Goal: Task Accomplishment & Management: Manage account settings

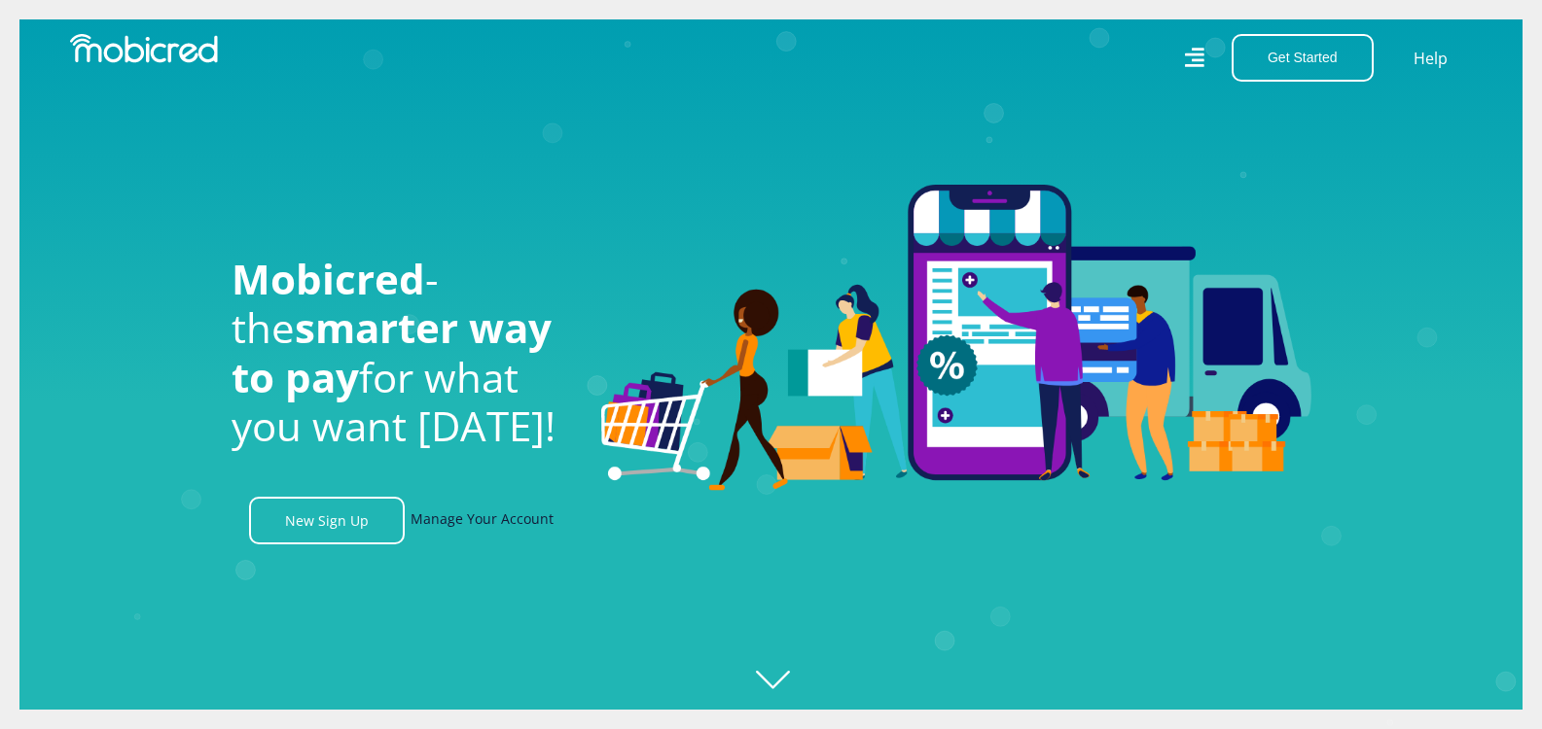
scroll to position [0, 4435]
click at [491, 528] on link "Manage Your Account" at bounding box center [481, 521] width 143 height 48
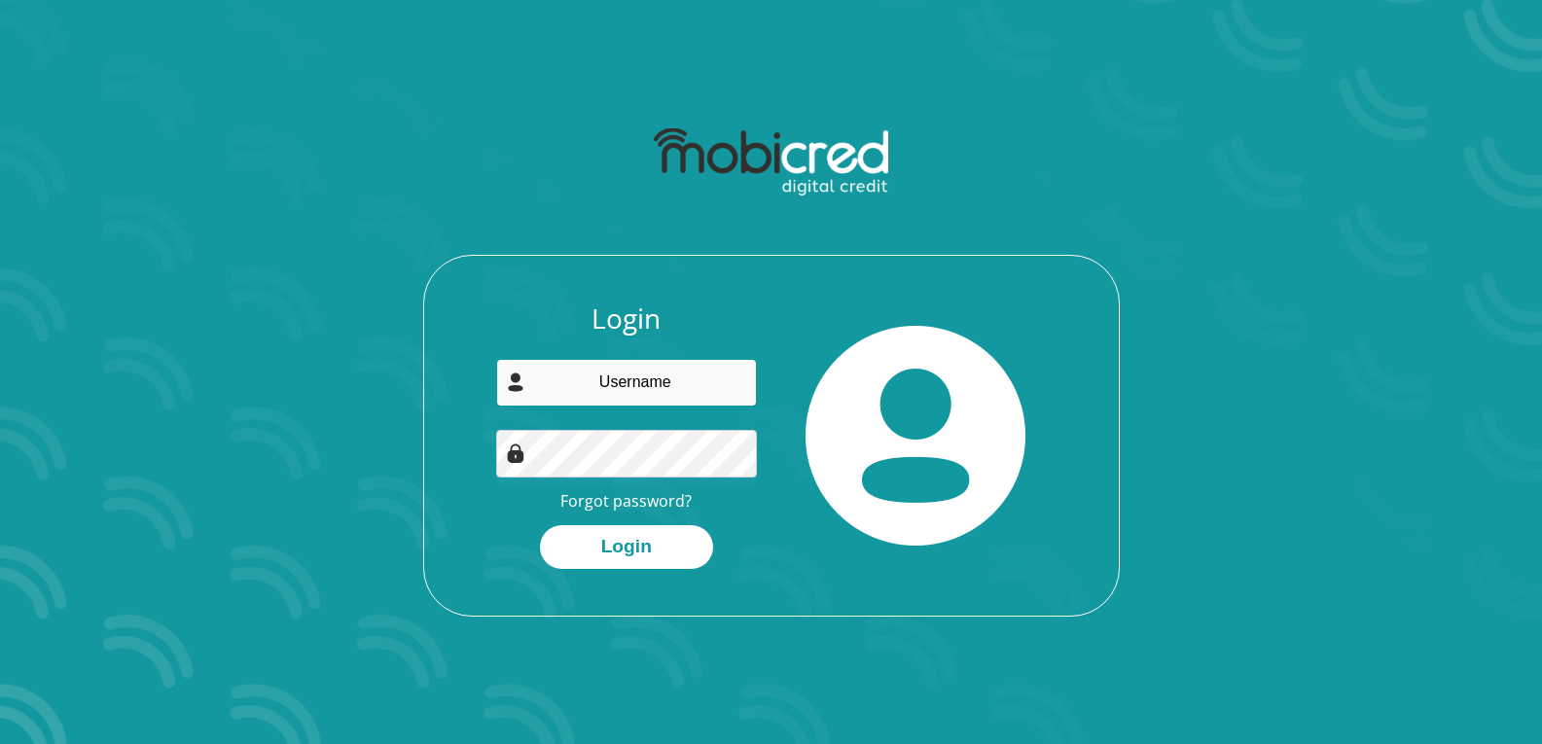
click at [622, 387] on input "email" at bounding box center [626, 383] width 261 height 48
click at [861, 593] on div "Login Forgot password? Login" at bounding box center [771, 458] width 694 height 313
click at [632, 496] on link "Forgot password?" at bounding box center [625, 500] width 131 height 21
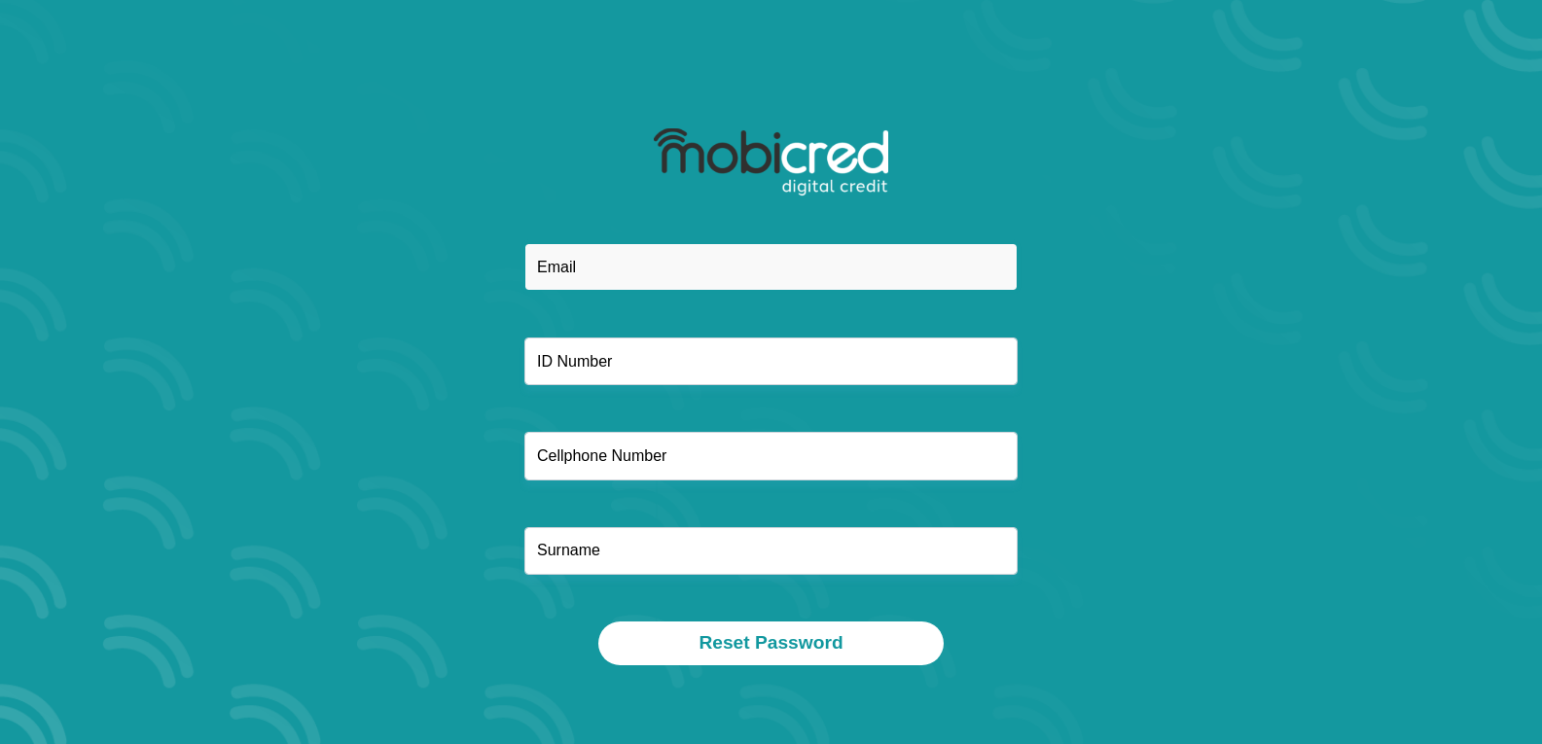
click at [580, 270] on input "email" at bounding box center [770, 267] width 493 height 48
type input "anelpretorius1971@gmail.com"
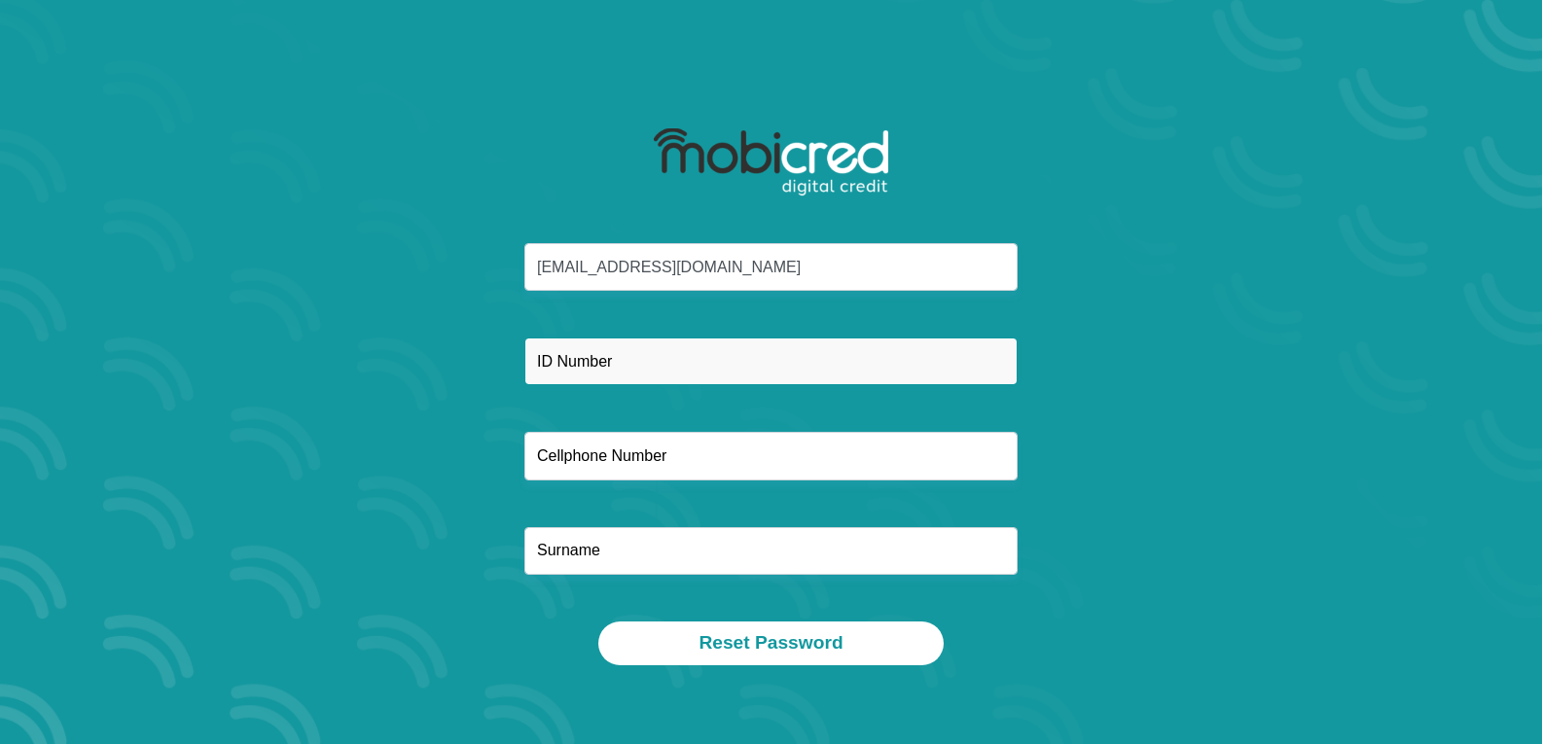
click at [582, 372] on input "text" at bounding box center [770, 362] width 493 height 48
type input "7102080025080"
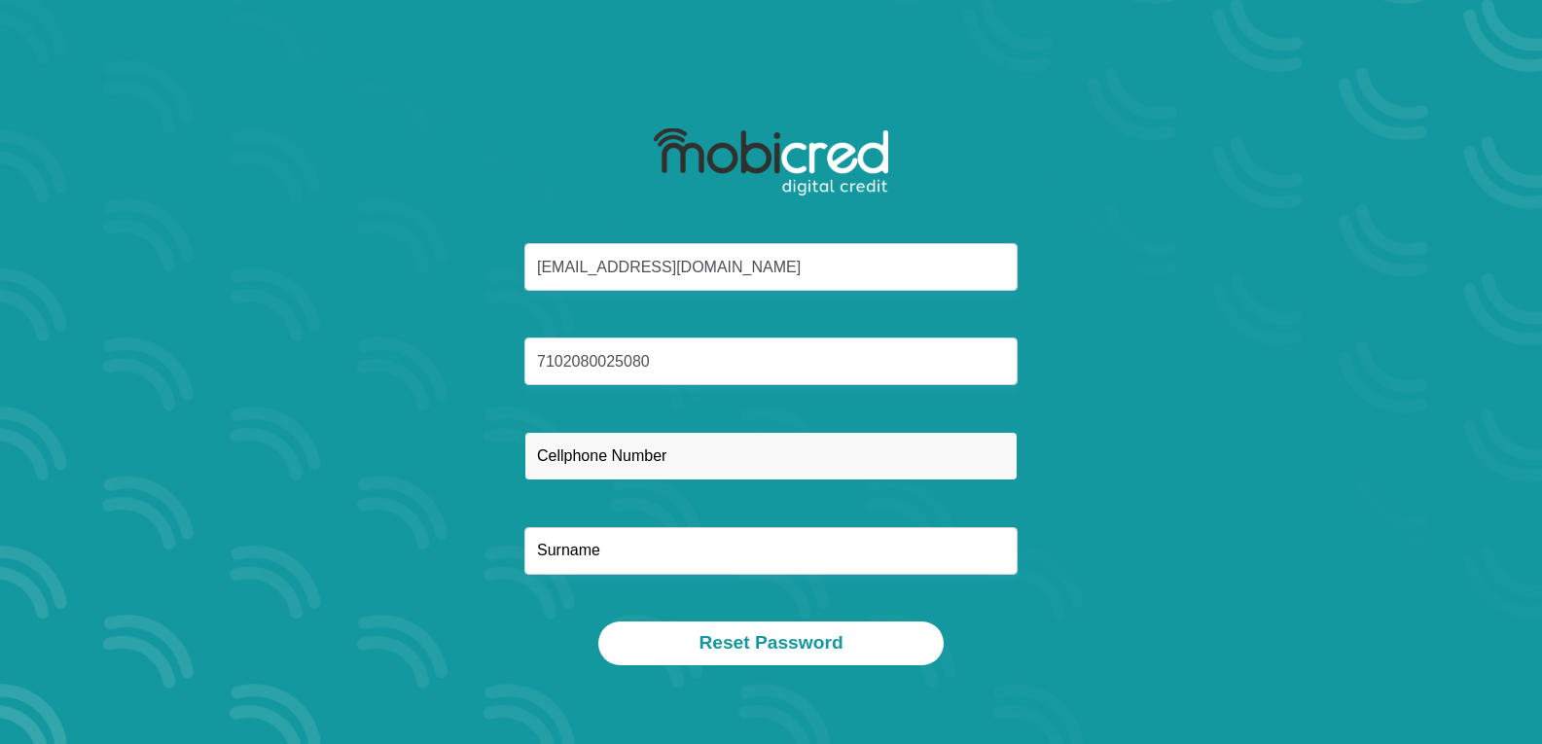
click at [566, 457] on input "text" at bounding box center [770, 456] width 493 height 48
type input "0614653379"
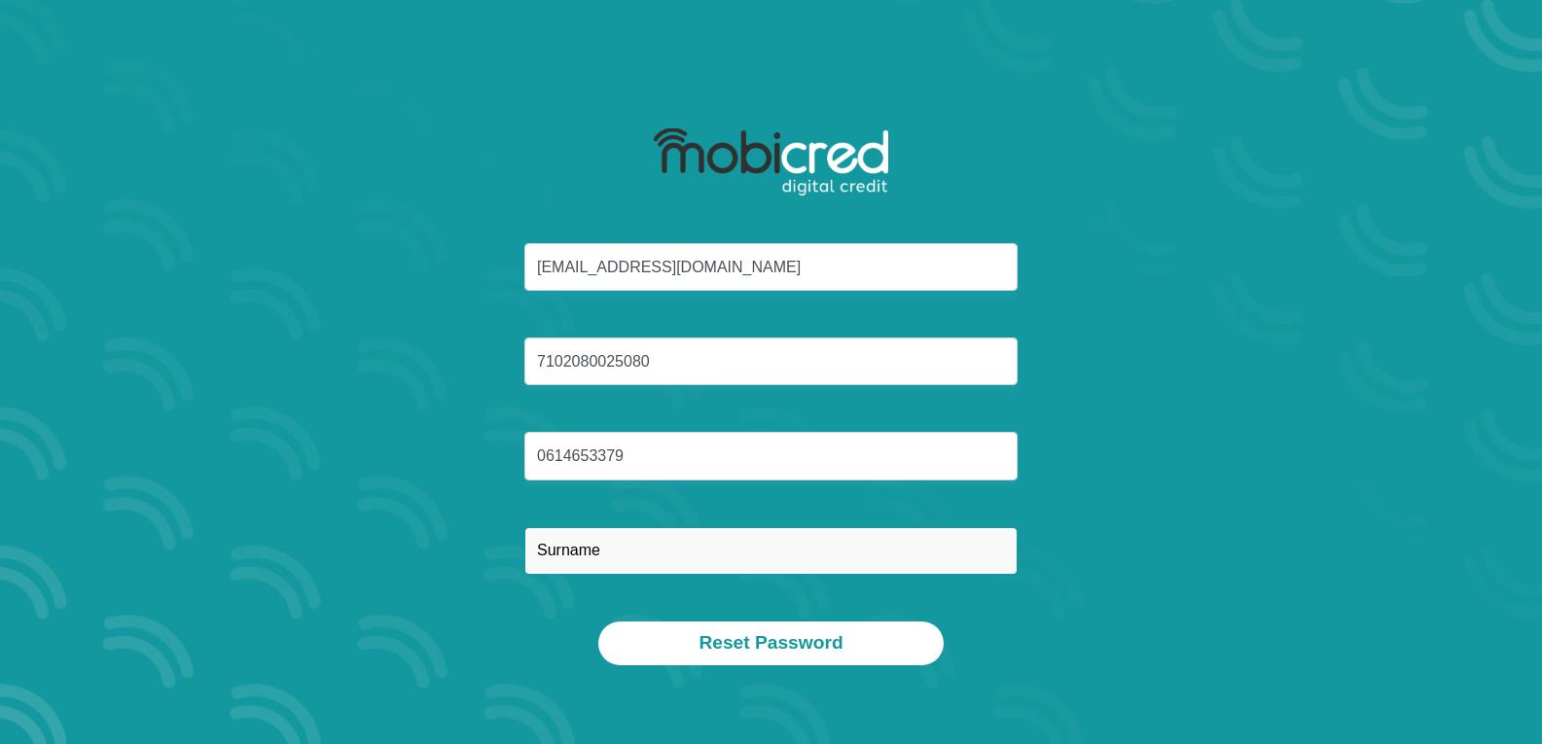
click at [562, 553] on input "text" at bounding box center [770, 551] width 493 height 48
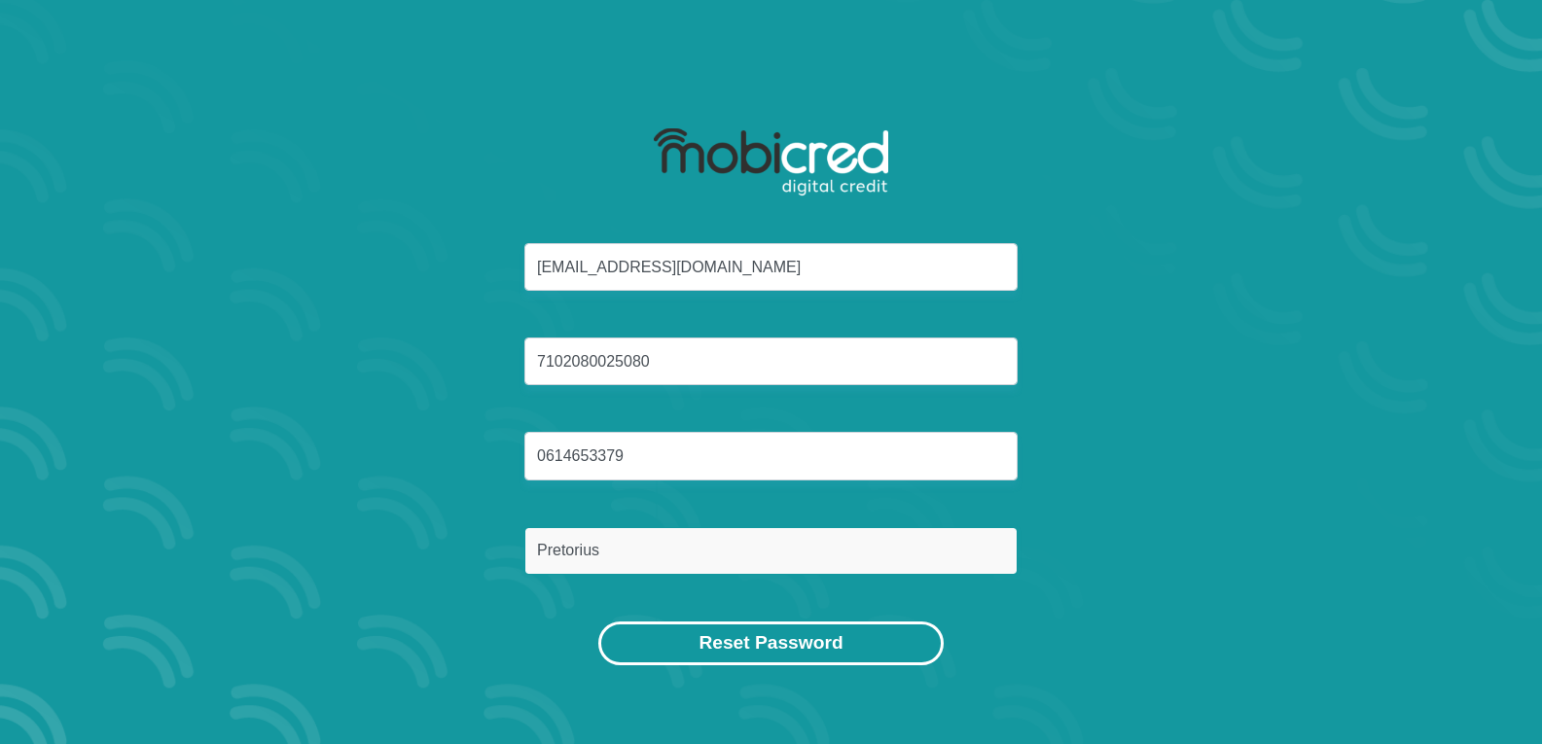
type input "Pretorius"
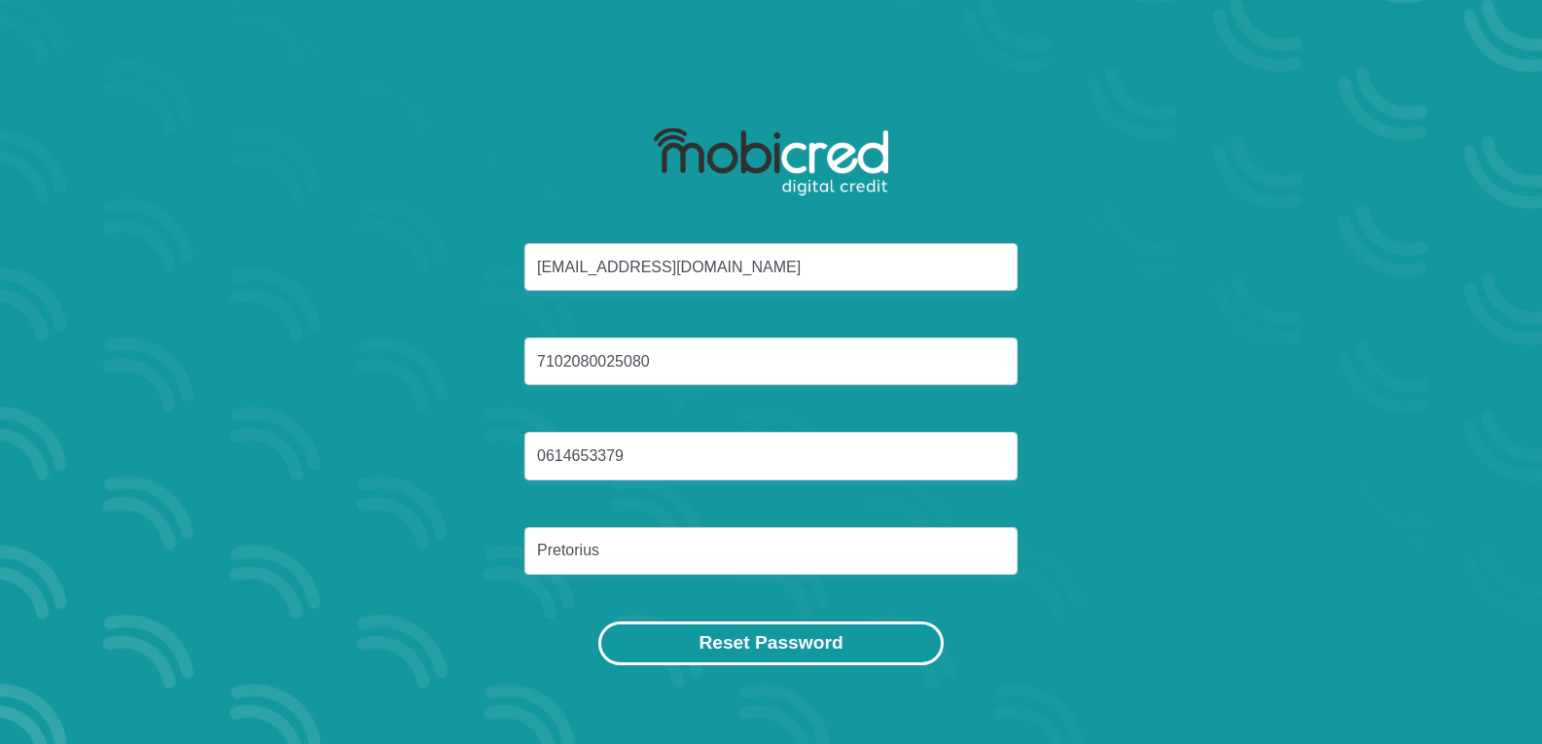
click at [764, 654] on button "Reset Password" at bounding box center [770, 644] width 344 height 44
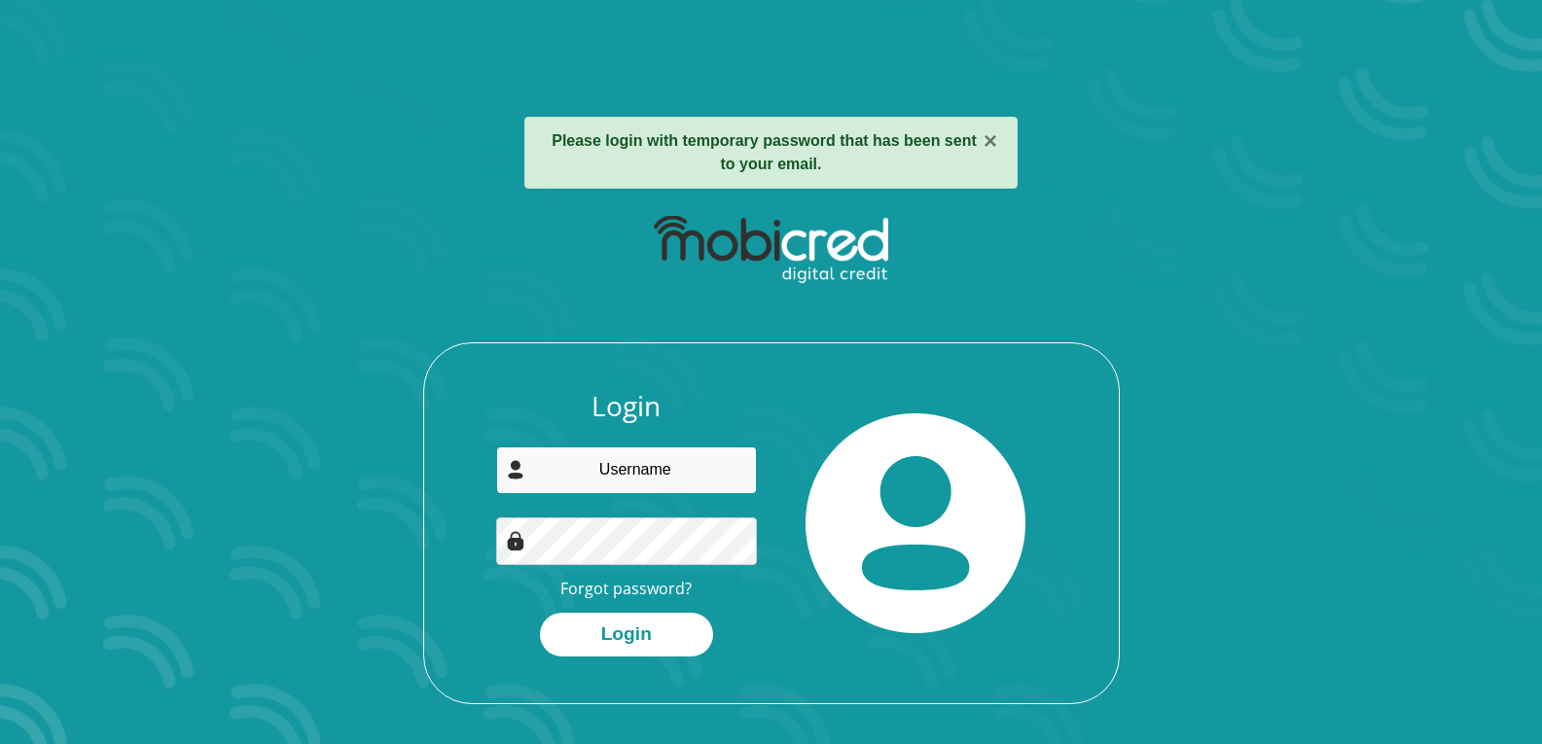
click at [620, 473] on input "email" at bounding box center [626, 470] width 261 height 48
type input "anelpretorius1971@gmail.com"
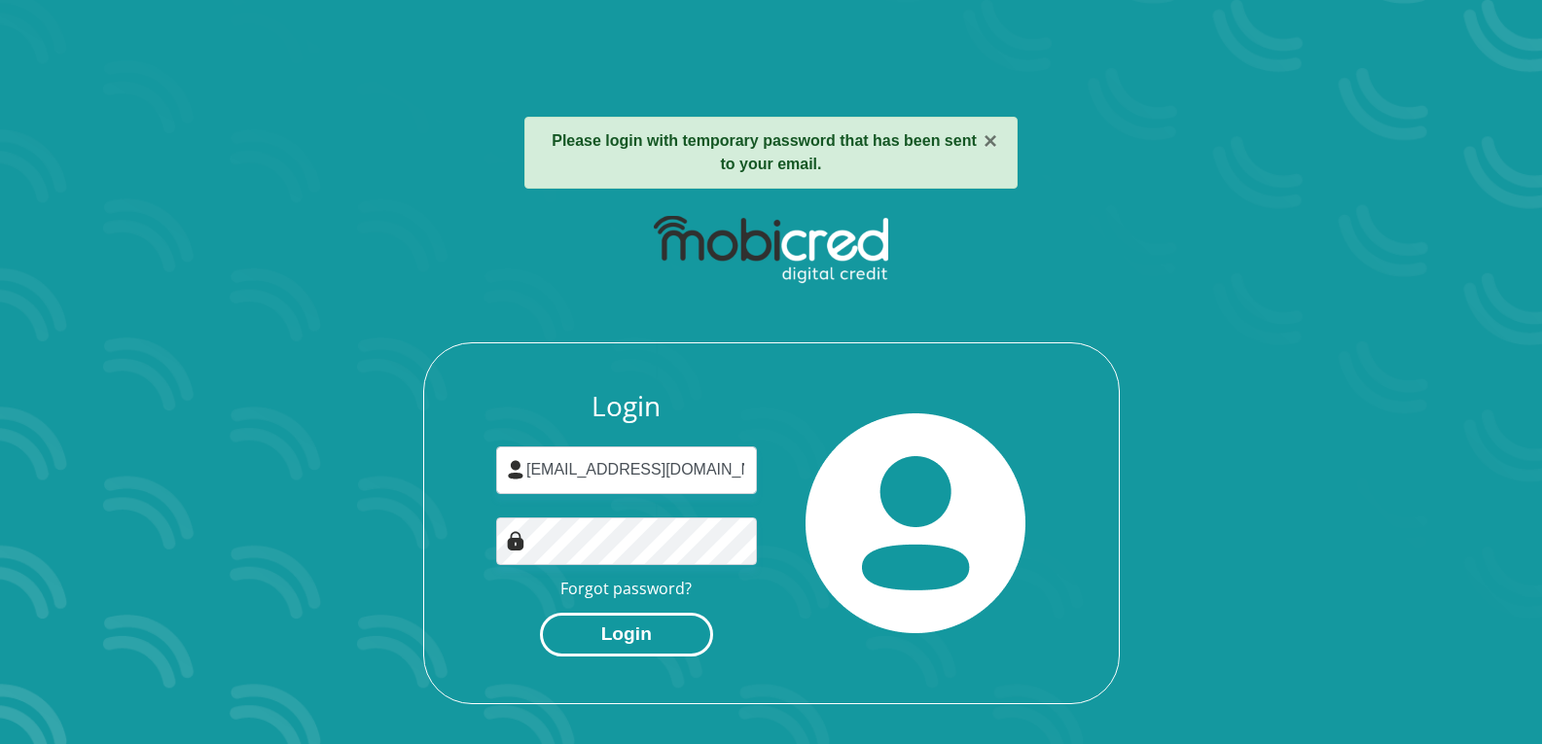
click at [636, 642] on button "Login" at bounding box center [626, 635] width 173 height 44
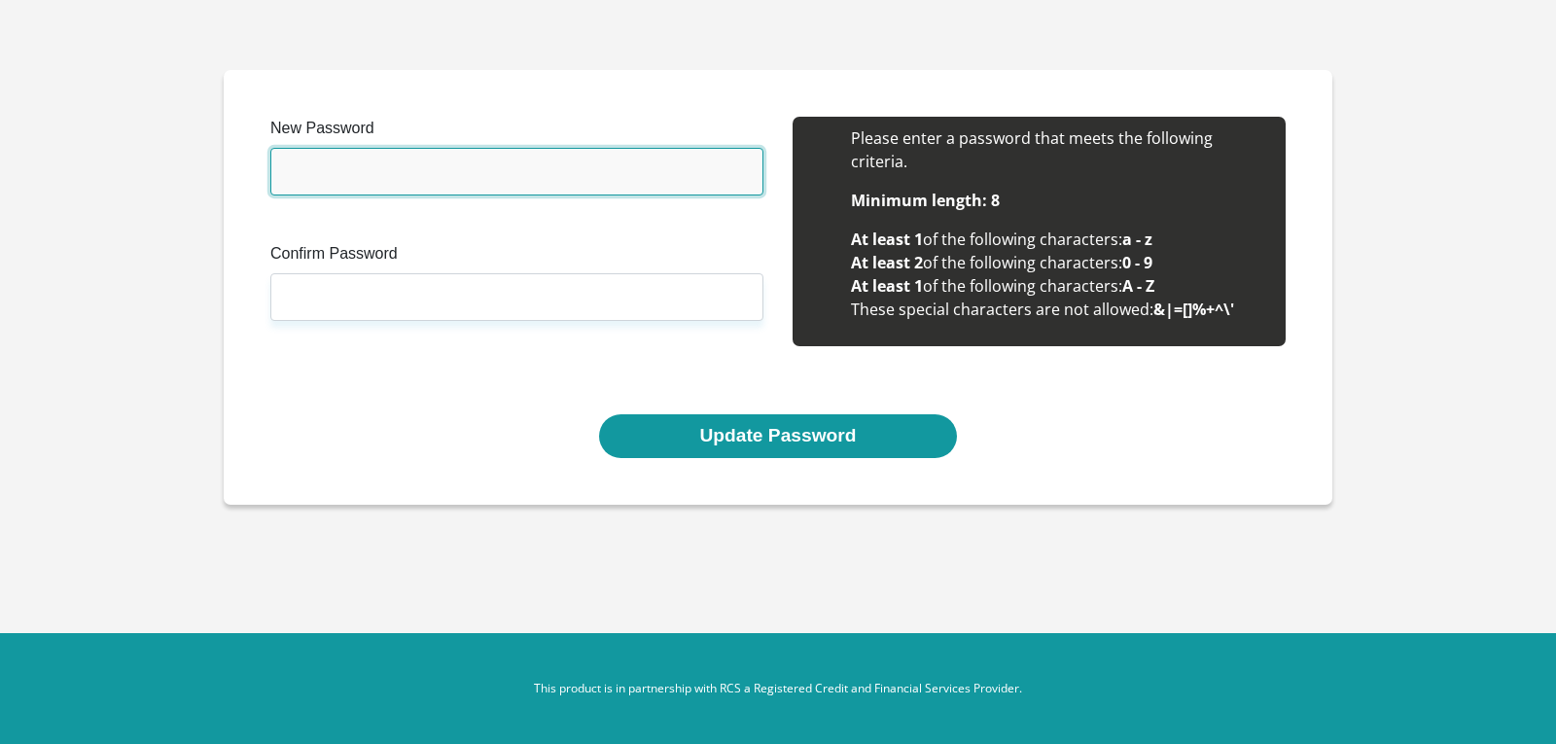
click at [324, 168] on input "New Password" at bounding box center [516, 172] width 493 height 48
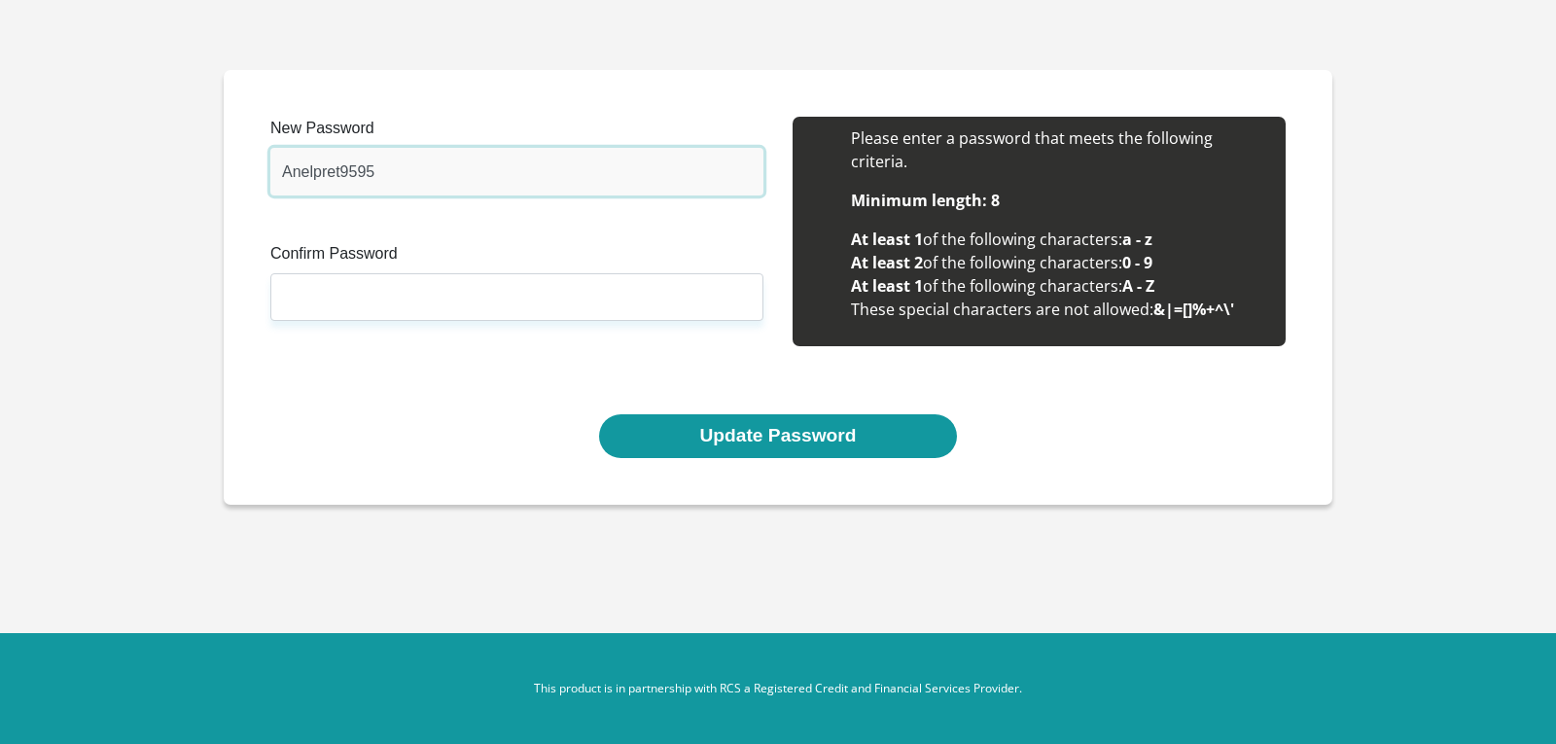
type input "Anelpret9595"
click at [323, 244] on label "Confirm Password" at bounding box center [516, 257] width 493 height 31
click at [323, 273] on input "Confirm Password" at bounding box center [516, 297] width 493 height 48
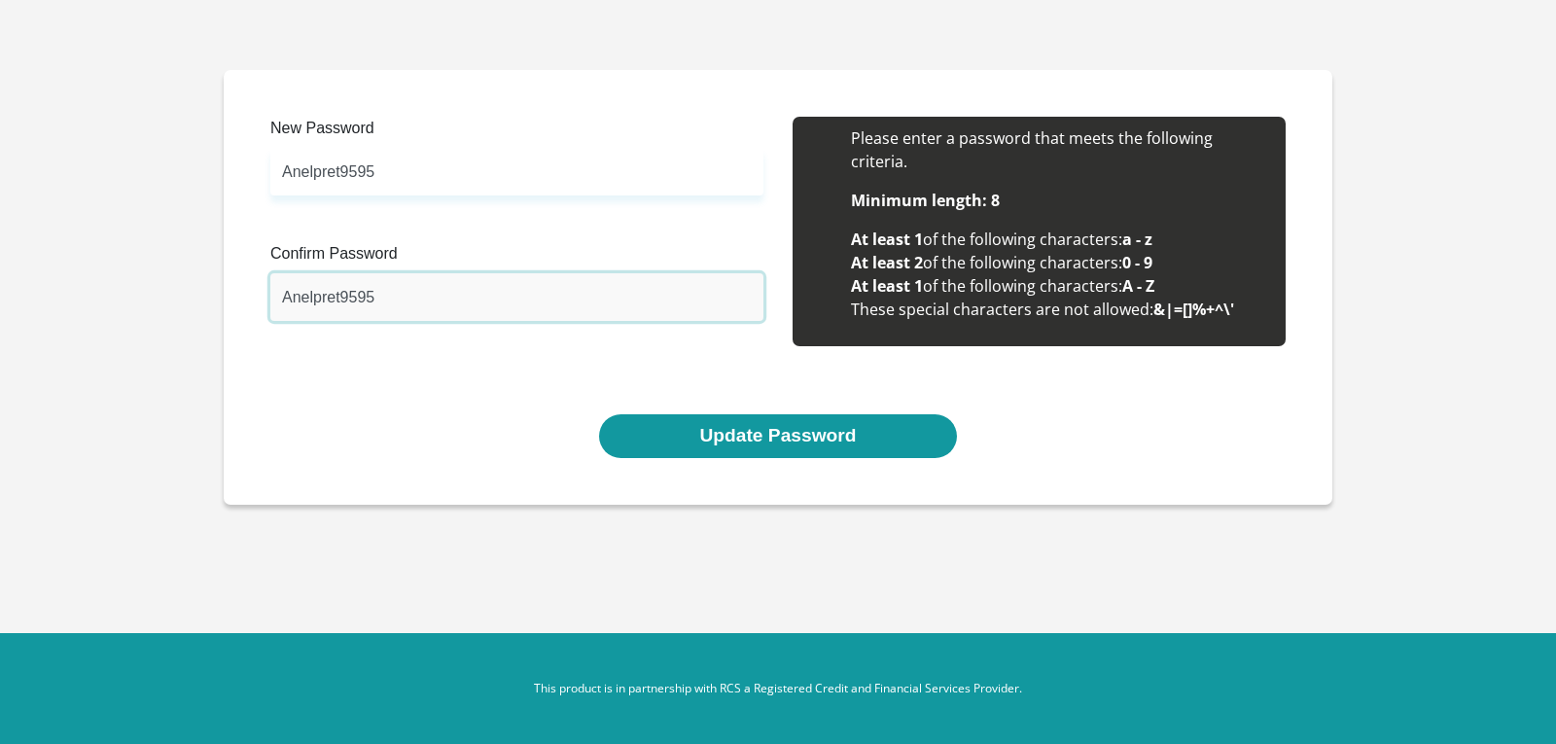
type input "Anelpret9595"
drag, startPoint x: 311, startPoint y: 298, endPoint x: 258, endPoint y: 411, distance: 125.7
click at [258, 411] on div "New Password Anelpret9595 Please input valid password Confirm Password Anelpret…" at bounding box center [778, 266] width 1045 height 298
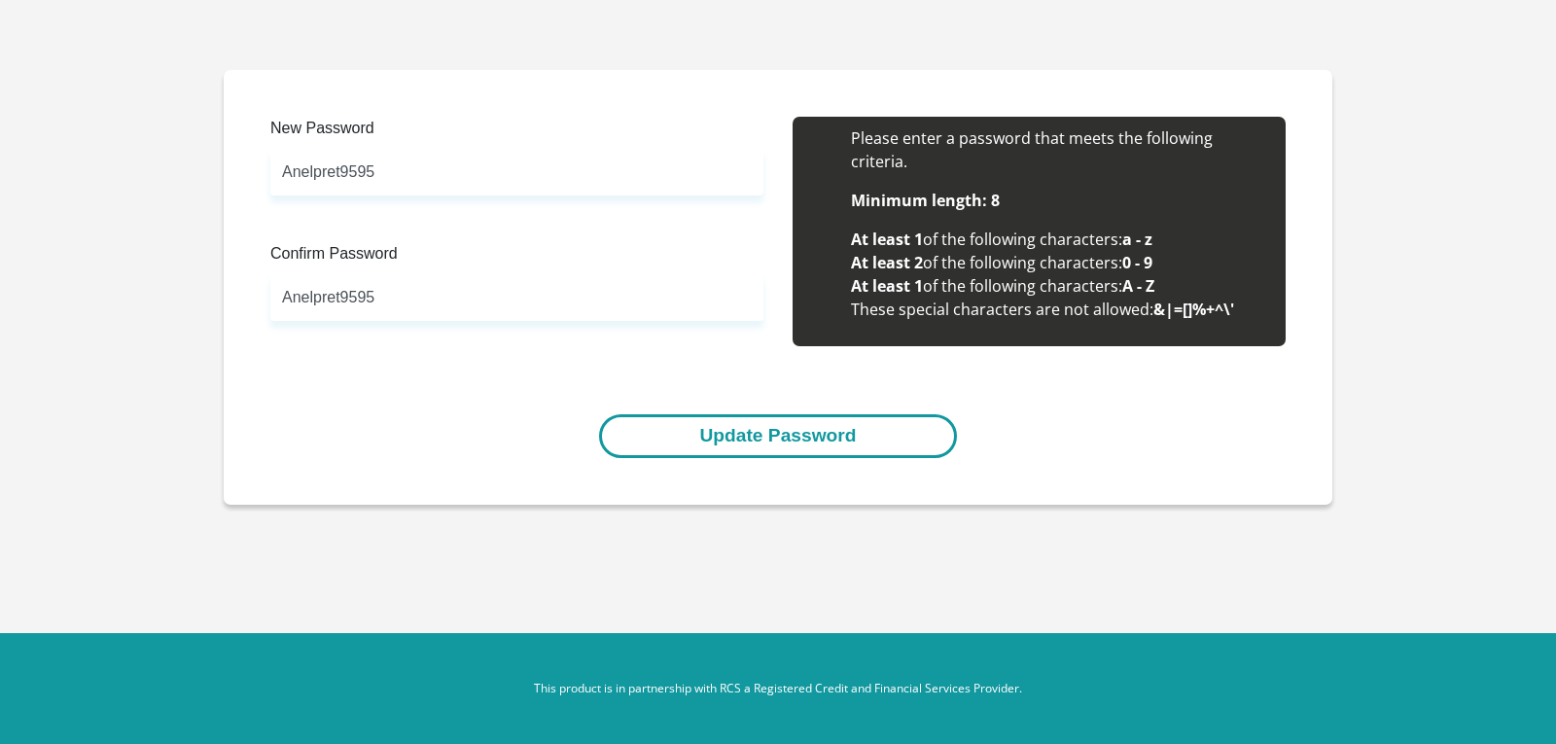
click at [790, 431] on button "Update Password" at bounding box center [777, 436] width 357 height 44
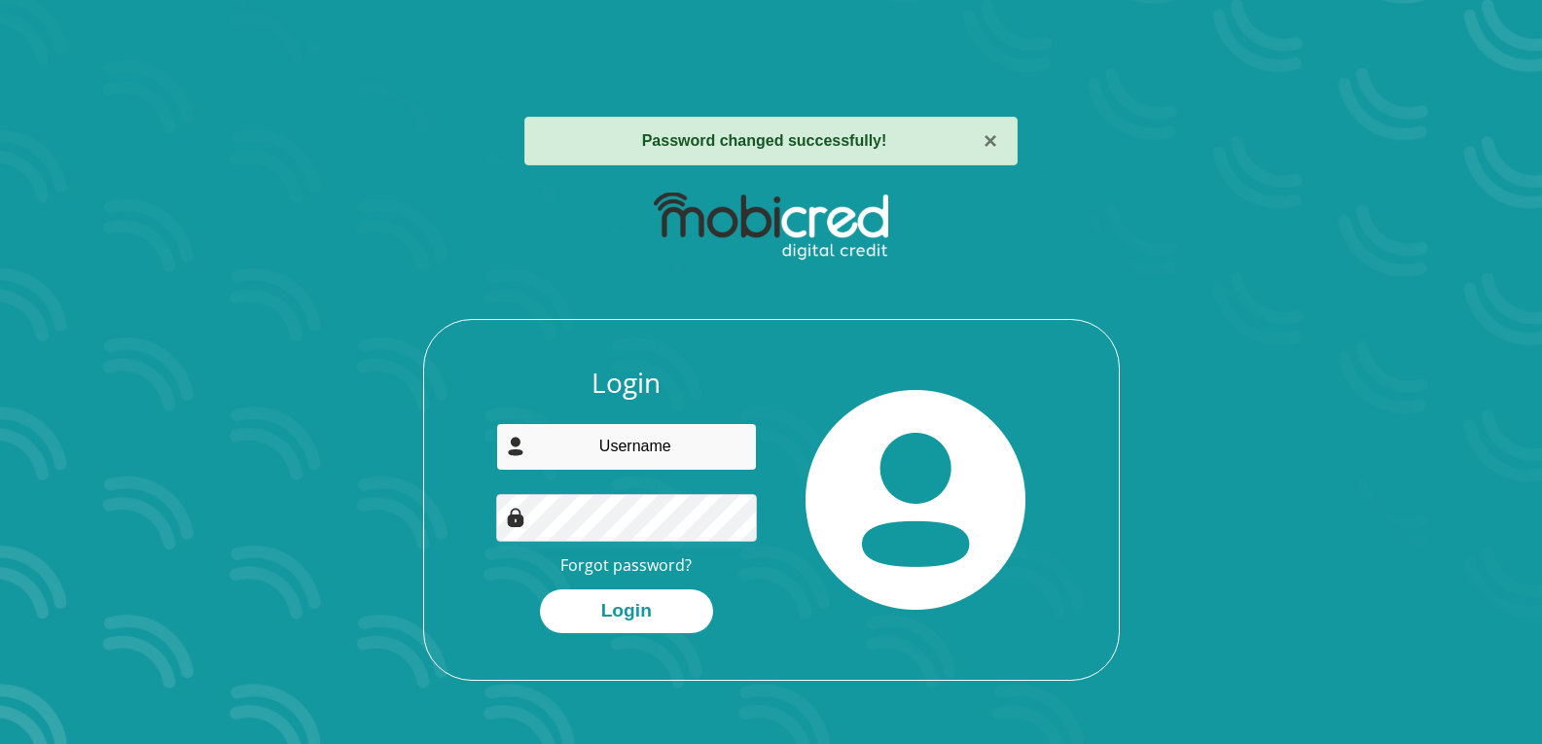
click at [602, 442] on input "email" at bounding box center [626, 447] width 261 height 48
type input "anelpretorius1971@gmail.com"
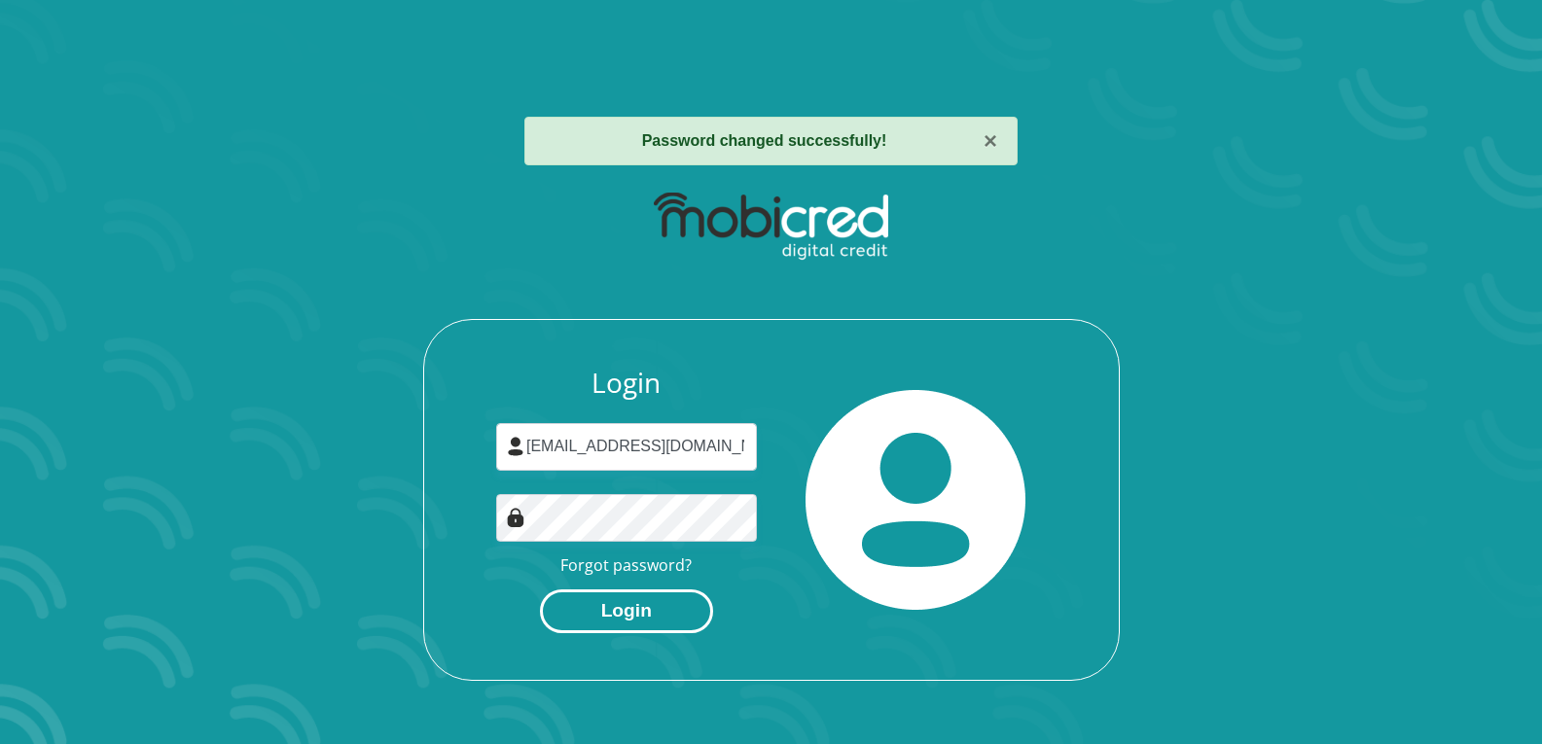
drag, startPoint x: 651, startPoint y: 613, endPoint x: 672, endPoint y: 617, distance: 21.7
click at [651, 613] on button "Login" at bounding box center [626, 611] width 173 height 44
